Goal: Share content: Share content

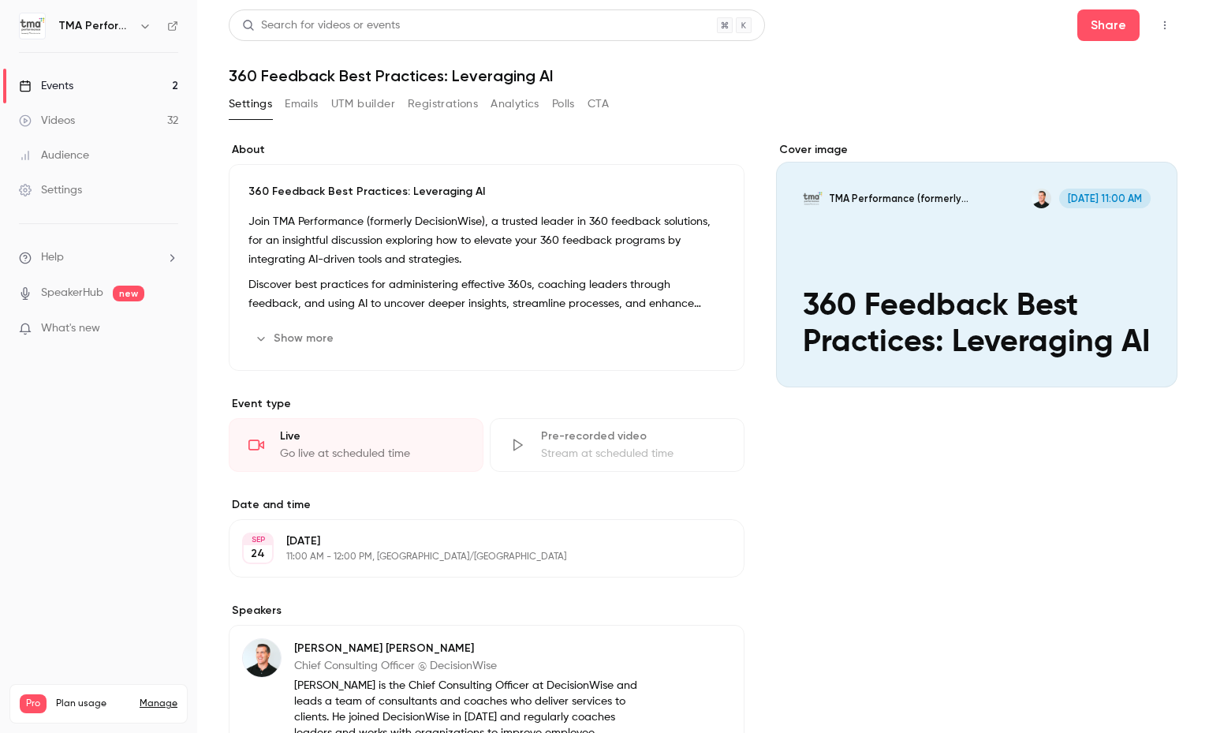
click at [1141, 361] on icon "Cover image" at bounding box center [1149, 359] width 17 height 13
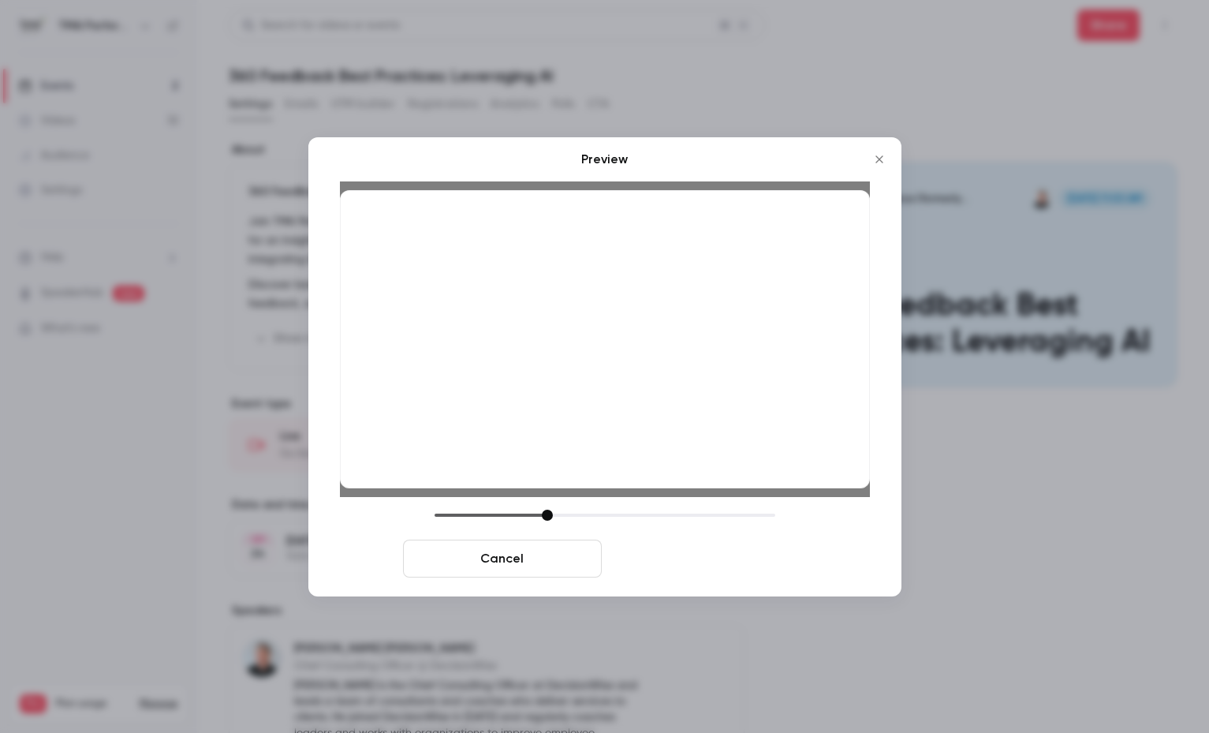
click at [715, 558] on button "Save cover" at bounding box center [707, 559] width 199 height 38
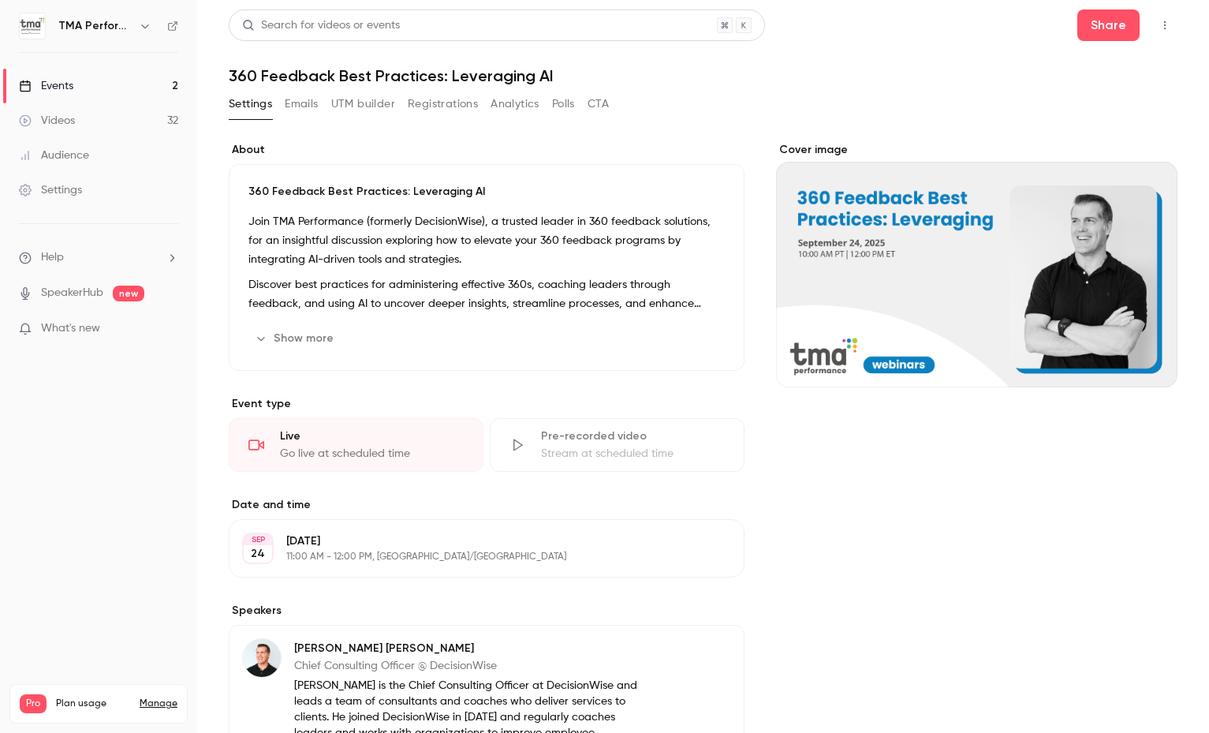
click at [707, 111] on div "Settings Emails UTM builder Registrations Analytics Polls CTA" at bounding box center [703, 108] width 949 height 32
click at [59, 84] on div "Events" at bounding box center [46, 86] width 54 height 16
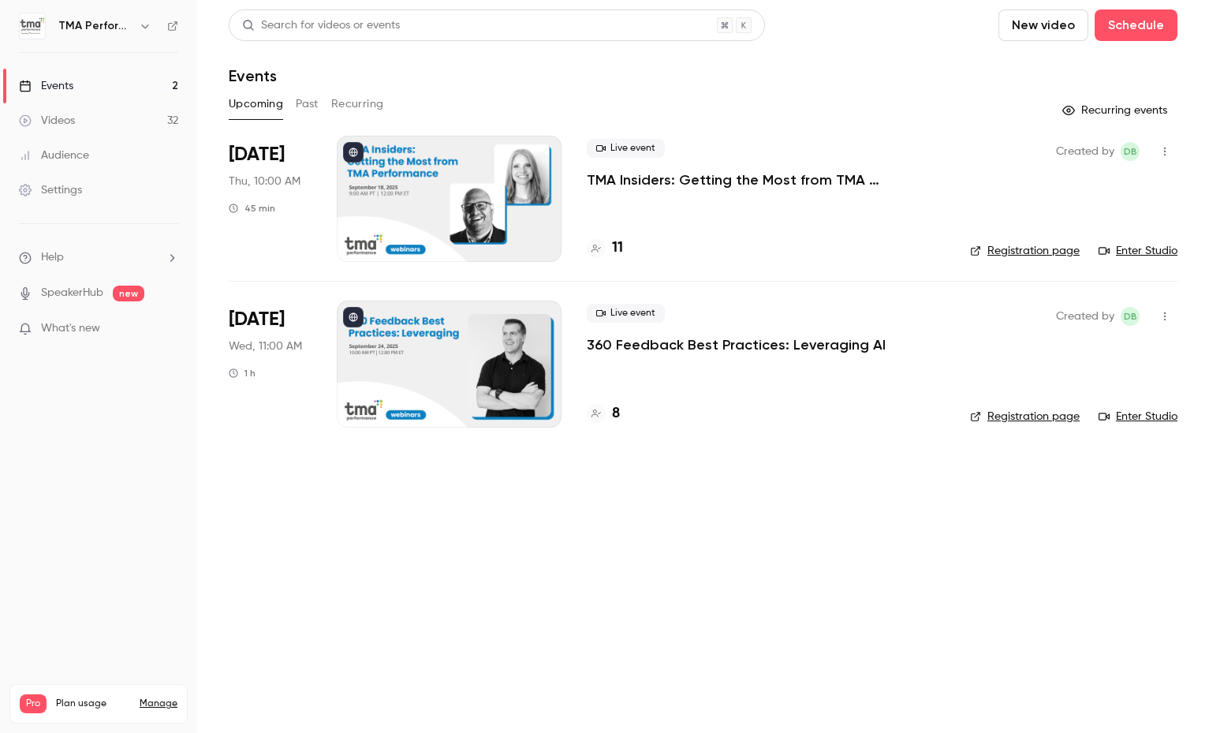
click at [812, 528] on main "Search for videos or events New video Schedule Events Upcoming Past Recurring R…" at bounding box center [703, 366] width 1012 height 733
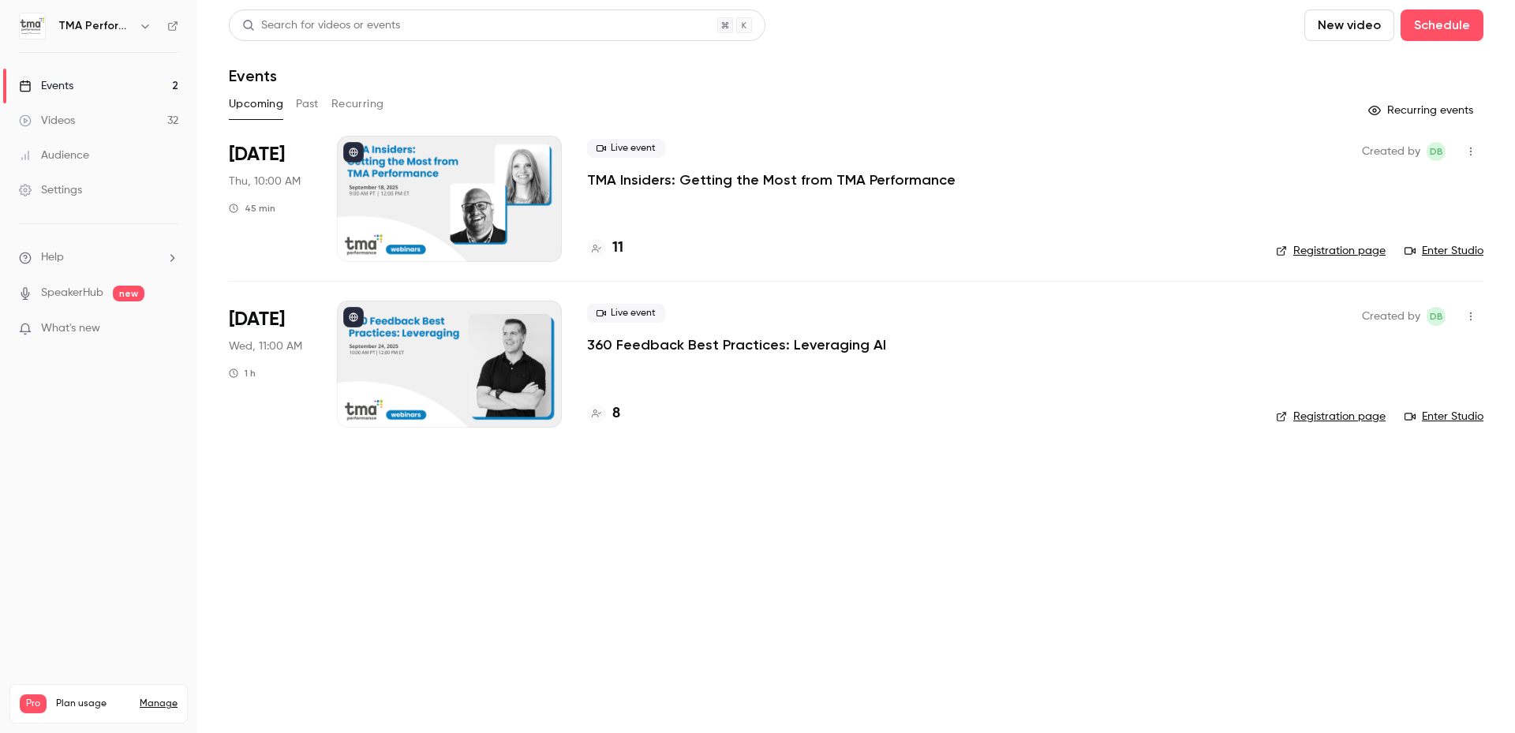
click at [469, 97] on div "Upcoming Past Recurring" at bounding box center [856, 104] width 1254 height 25
click at [727, 342] on p "360 Feedback Best Practices: Leveraging AI" at bounding box center [736, 344] width 299 height 19
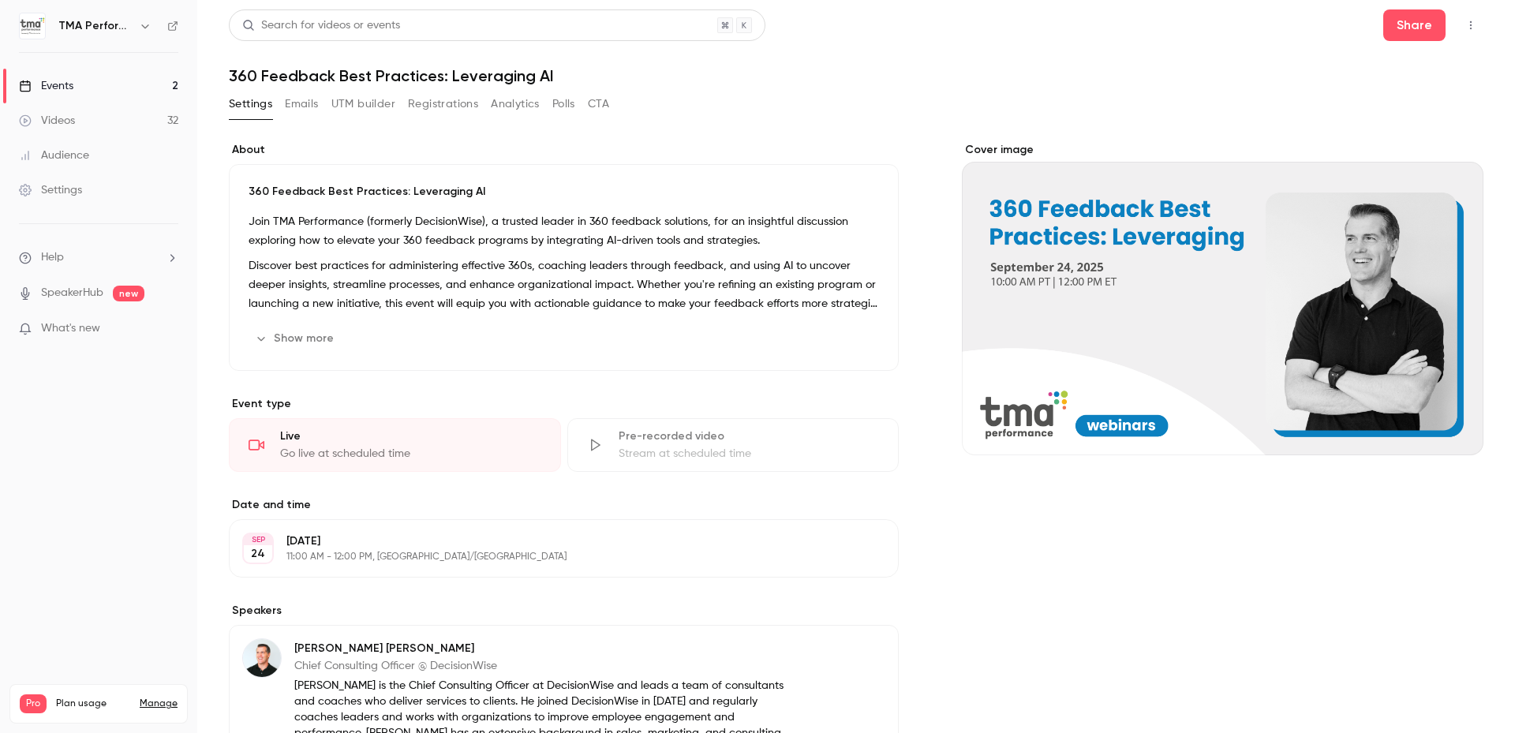
click at [1209, 421] on button "Cover image" at bounding box center [1455, 427] width 32 height 32
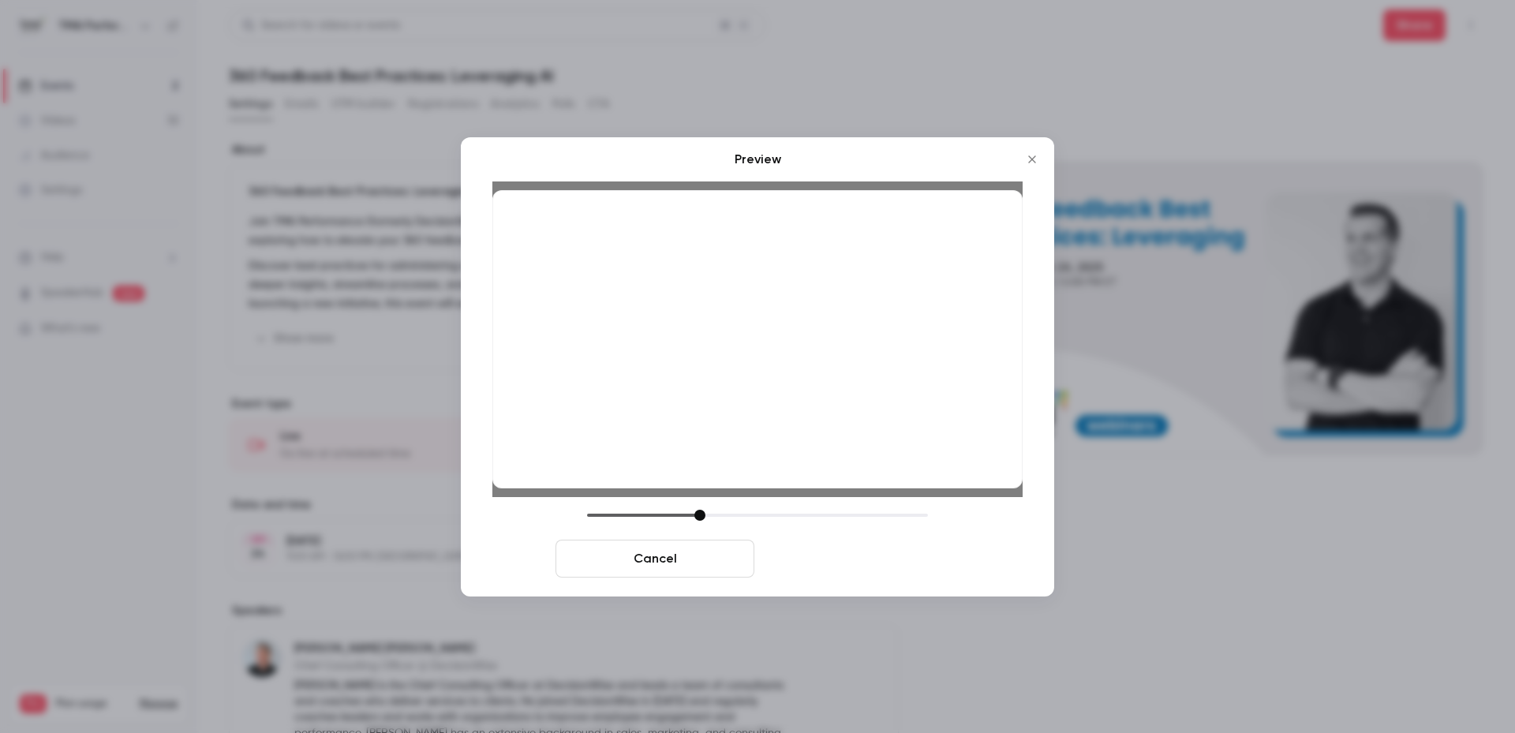
click at [800, 559] on button "Save cover" at bounding box center [860, 559] width 199 height 38
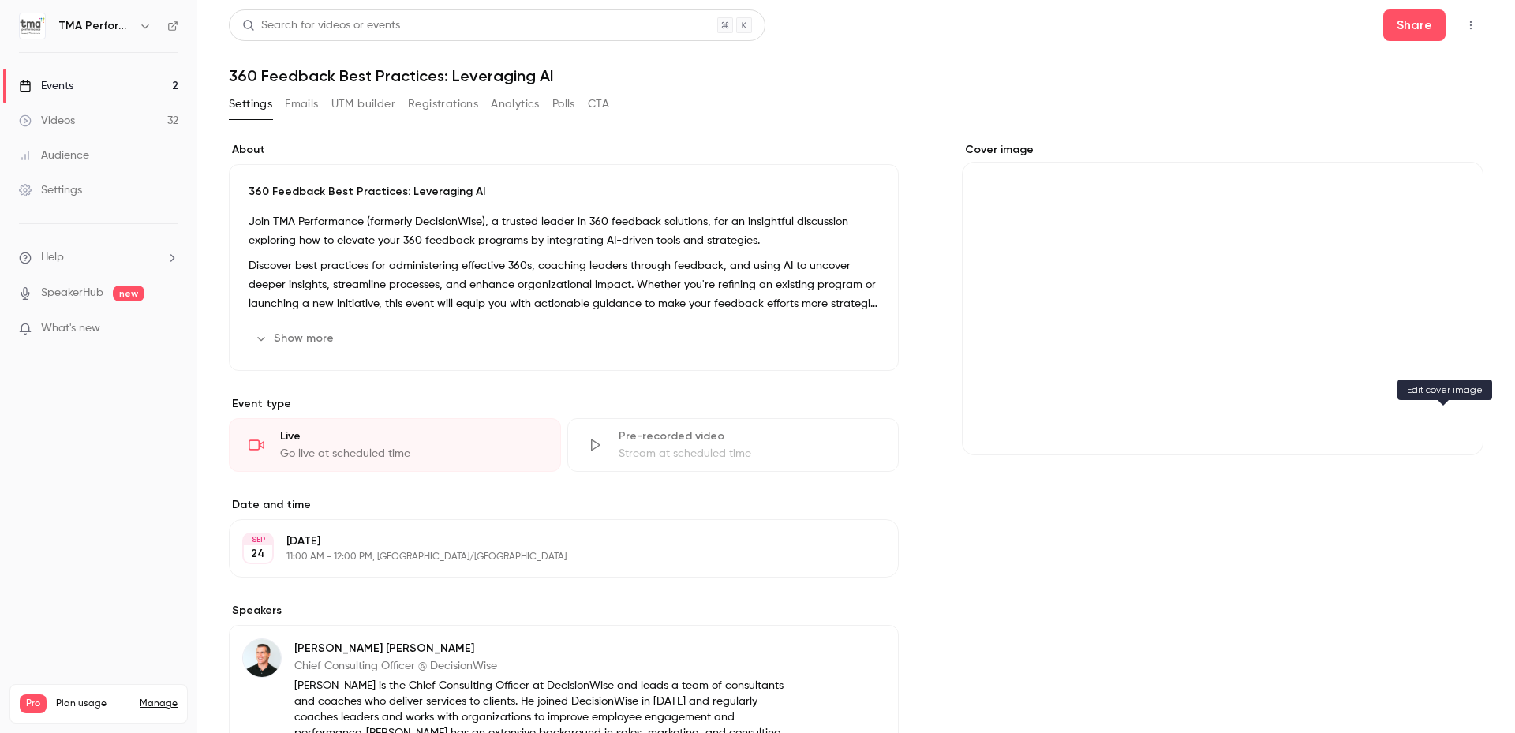
click at [1209, 424] on icon "Cover image" at bounding box center [1454, 427] width 17 height 13
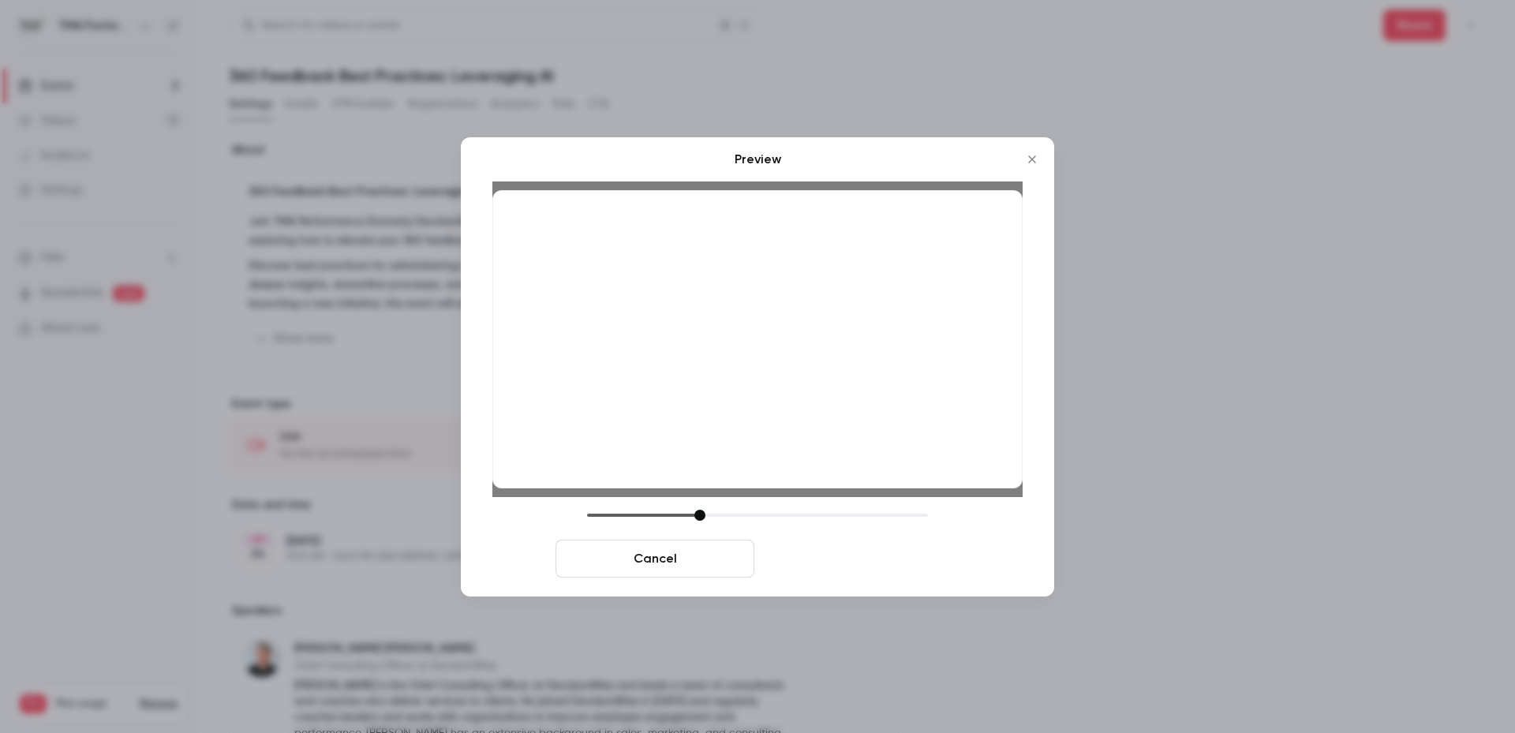
click at [827, 555] on button "Save cover" at bounding box center [860, 559] width 199 height 38
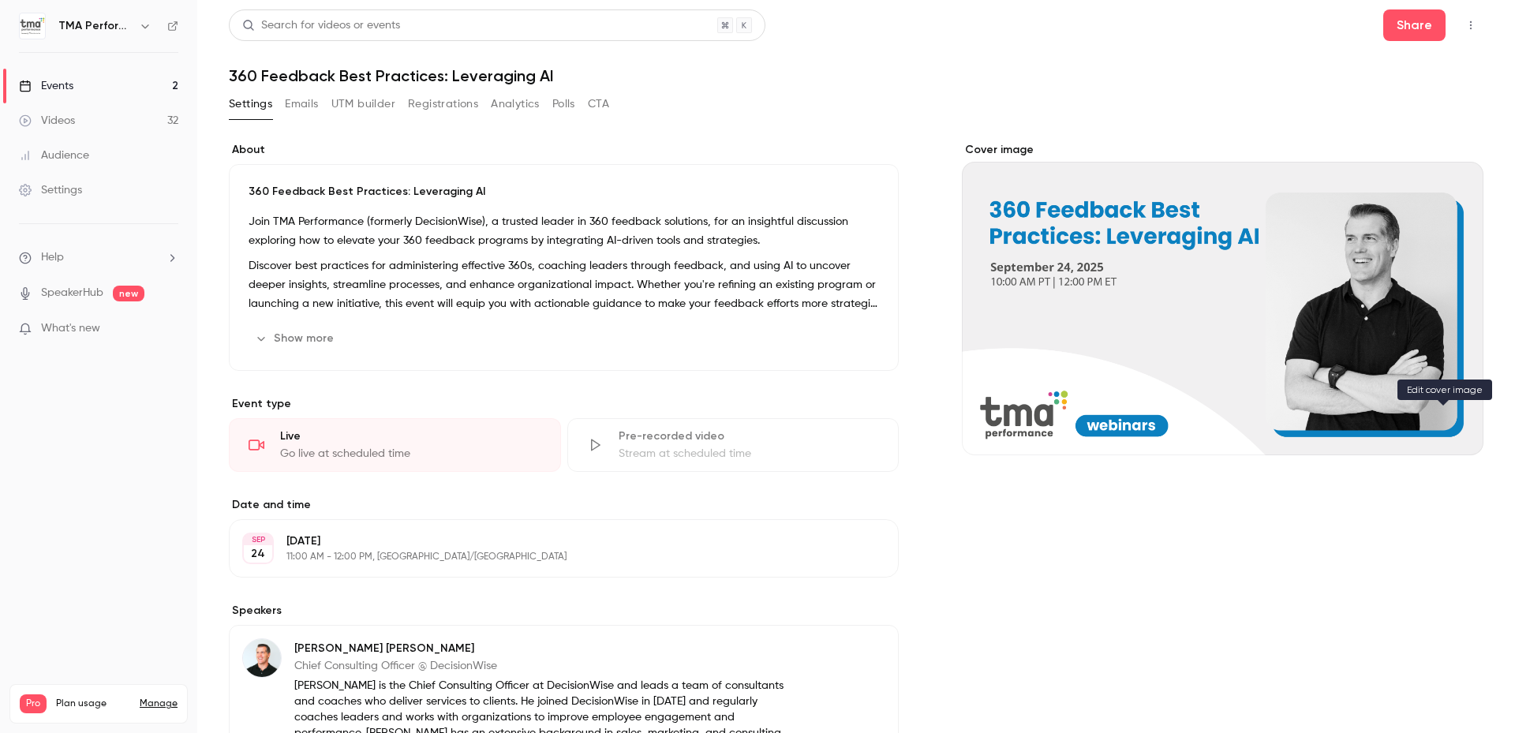
click at [1209, 413] on button "Cover image" at bounding box center [1455, 427] width 32 height 32
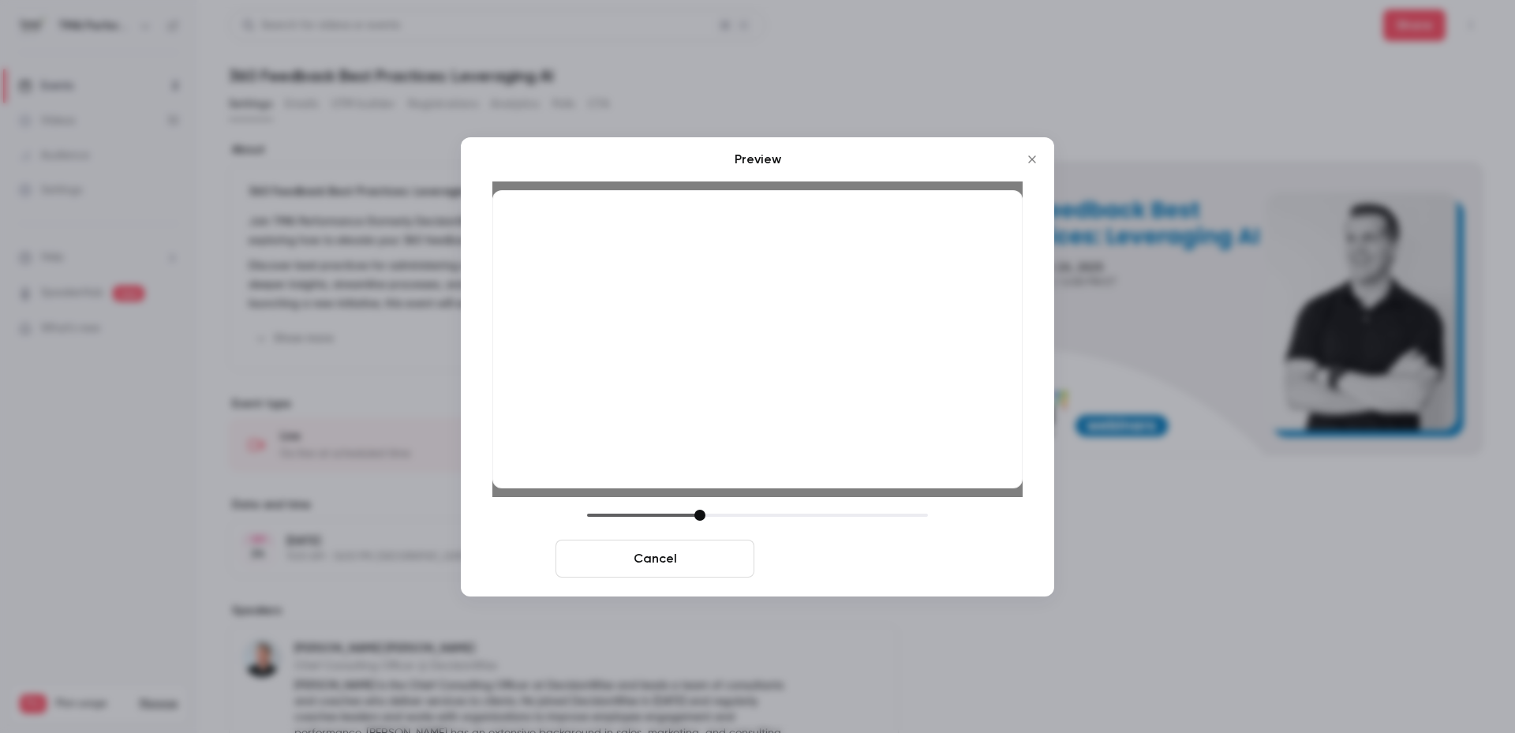
click at [840, 554] on button "Save cover" at bounding box center [860, 559] width 199 height 38
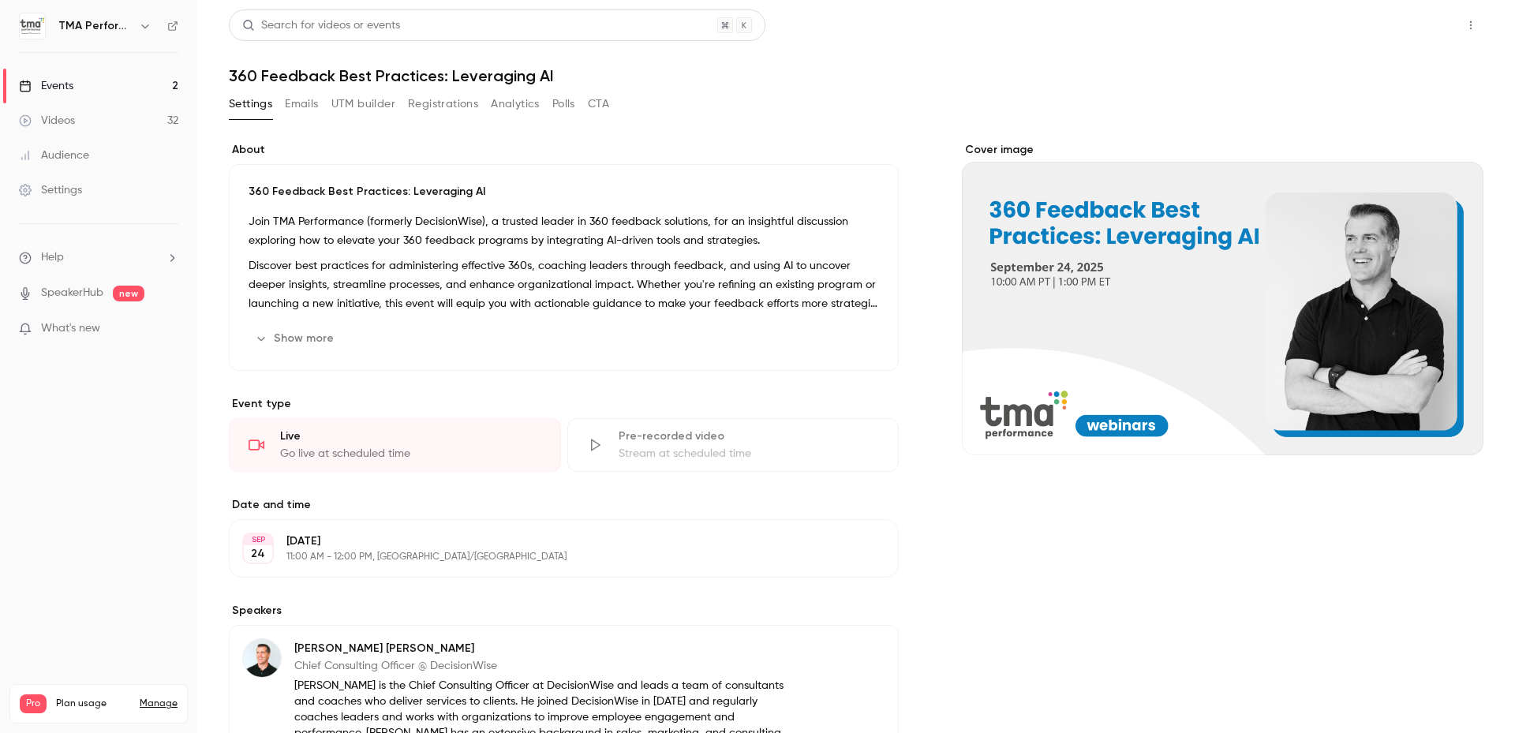
click at [1209, 28] on button "Share" at bounding box center [1414, 25] width 62 height 32
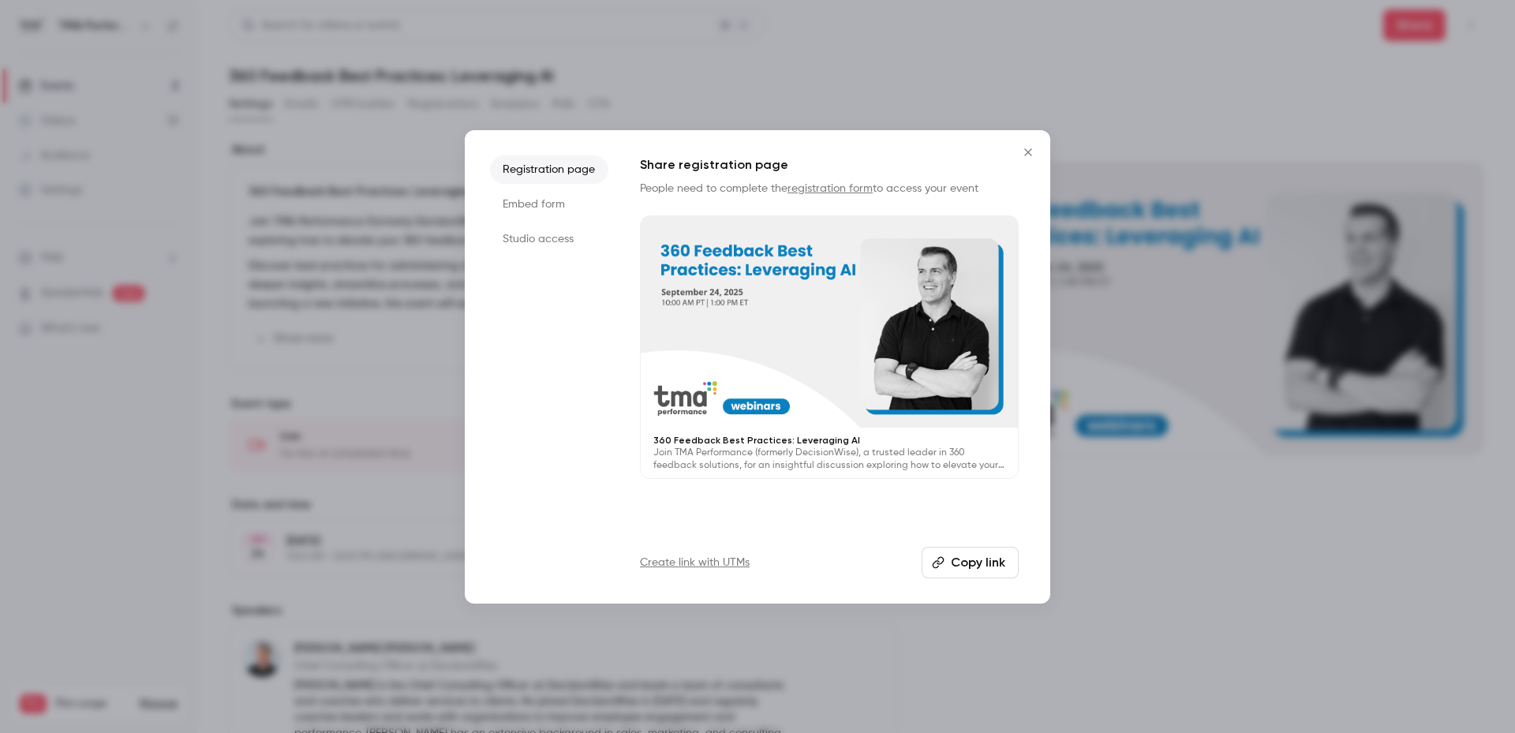
click at [989, 566] on button "Copy link" at bounding box center [969, 563] width 97 height 32
click at [1034, 153] on icon "Close" at bounding box center [1028, 152] width 19 height 13
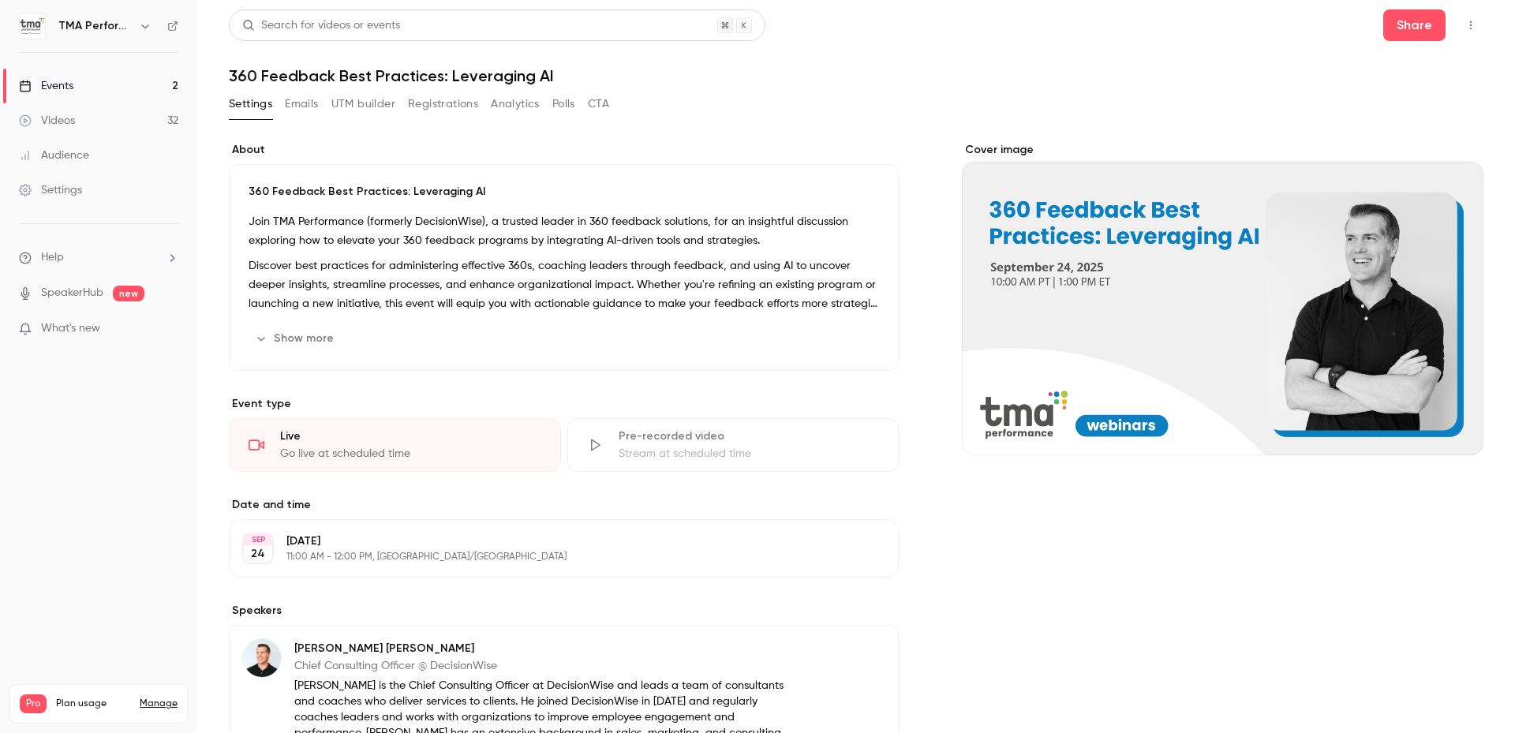
click at [400, 260] on p "Discover best practices for administering effective 360s, coaching leaders thro…" at bounding box center [564, 284] width 630 height 57
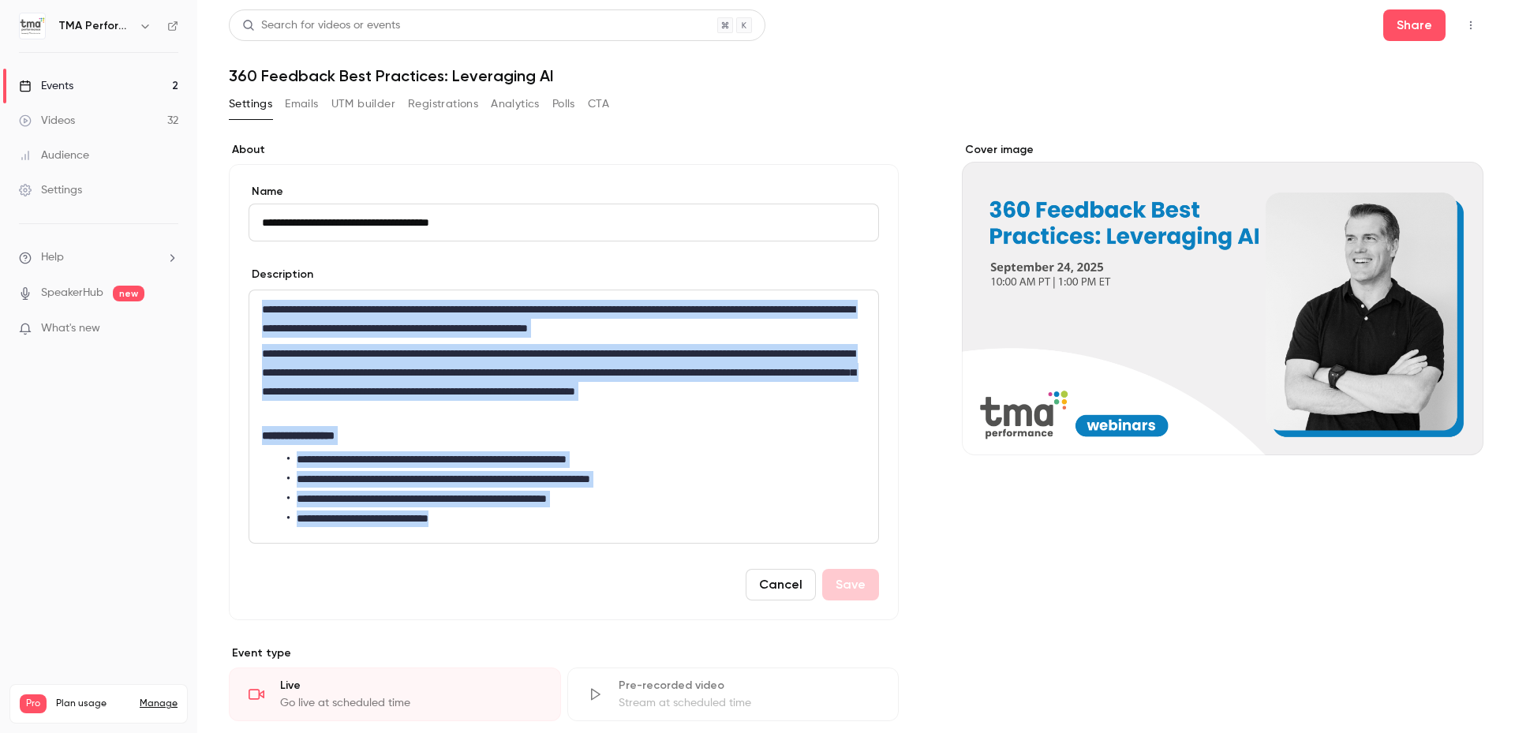
drag, startPoint x: 262, startPoint y: 312, endPoint x: 494, endPoint y: 544, distance: 328.6
click at [494, 544] on form "**********" at bounding box center [564, 392] width 630 height 417
copy div "**********"
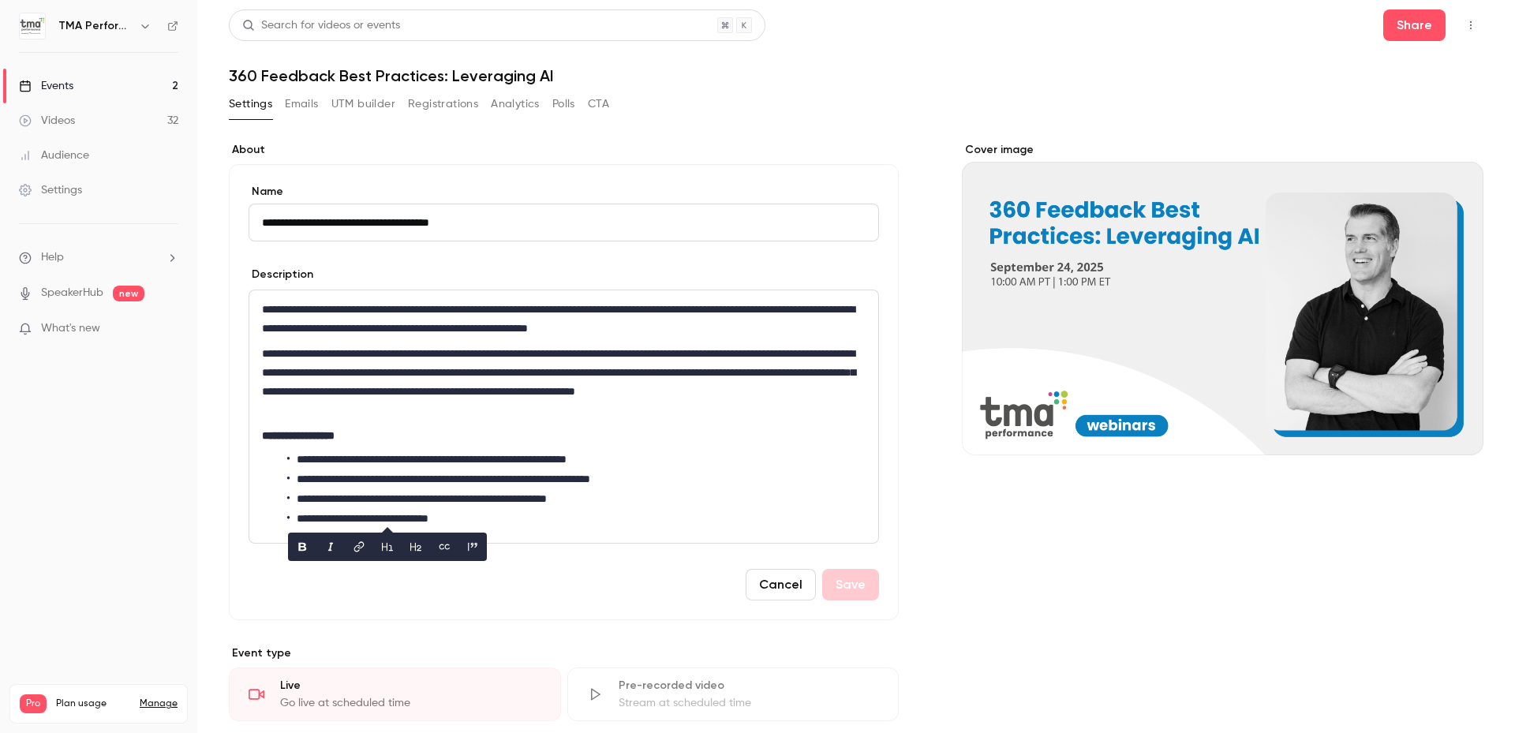
click at [968, 537] on div "Cover image" at bounding box center [1222, 688] width 521 height 1093
click at [73, 81] on div "Events" at bounding box center [46, 86] width 54 height 16
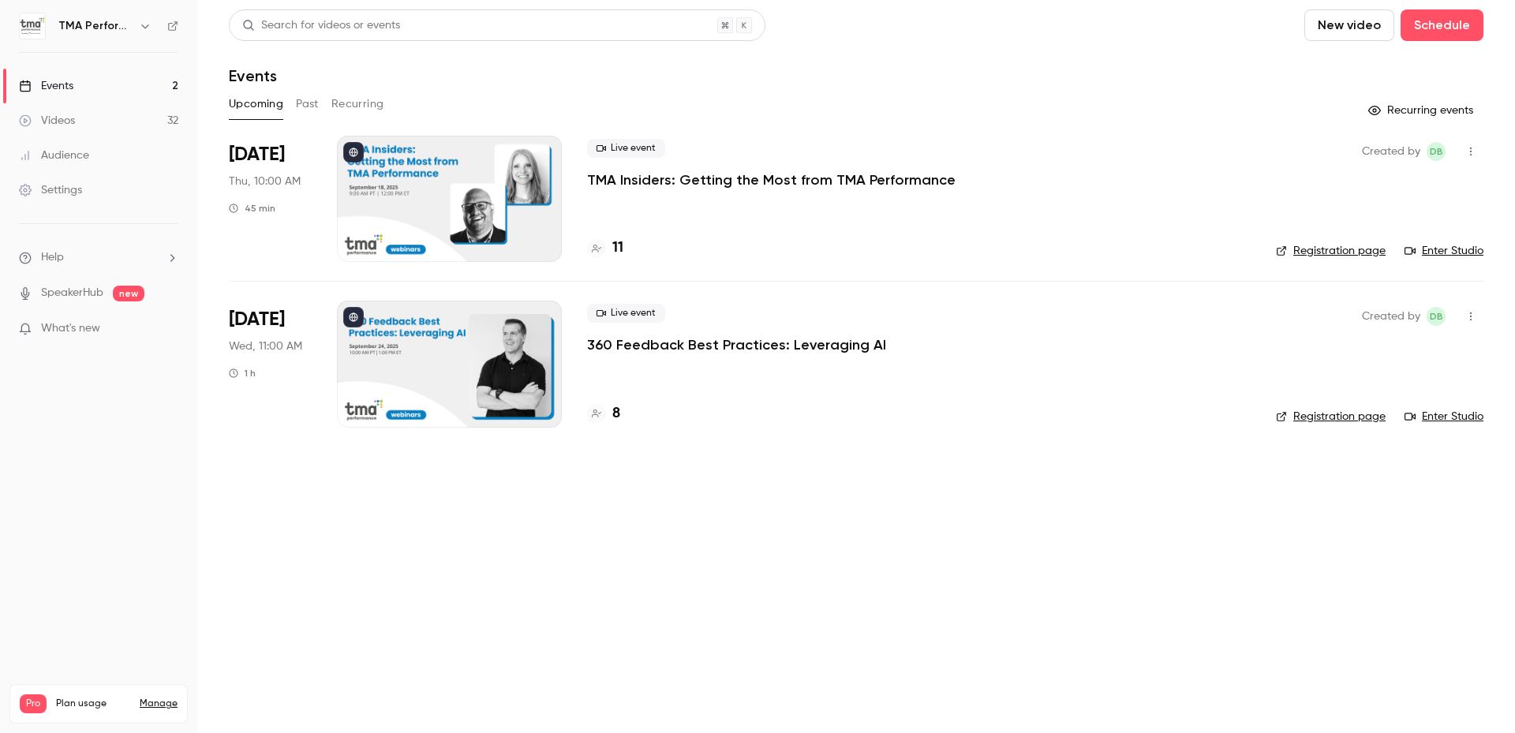
click at [1209, 421] on link "Registration page" at bounding box center [1331, 417] width 110 height 16
